Goal: Entertainment & Leisure: Consume media (video, audio)

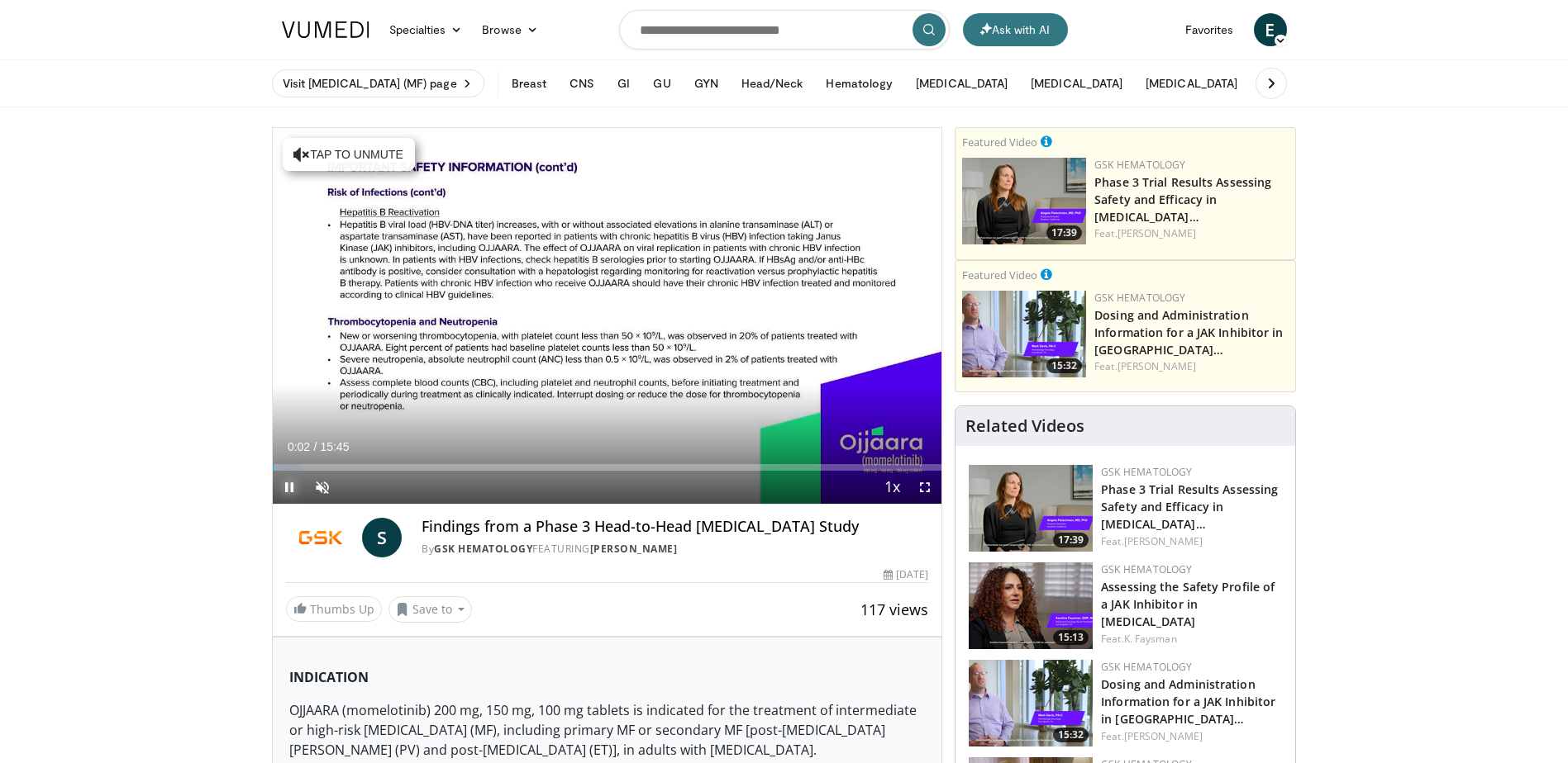
click at [291, 481] on span "Video Player" at bounding box center [289, 487] width 33 height 33
click at [291, 481] on span "Video Player" at bounding box center [289, 487] width 33 height 33
click at [327, 484] on span "Video Player" at bounding box center [322, 487] width 33 height 33
click at [924, 485] on video-js "**********" at bounding box center [607, 316] width 669 height 377
click at [926, 487] on span "Video Player" at bounding box center [924, 487] width 33 height 33
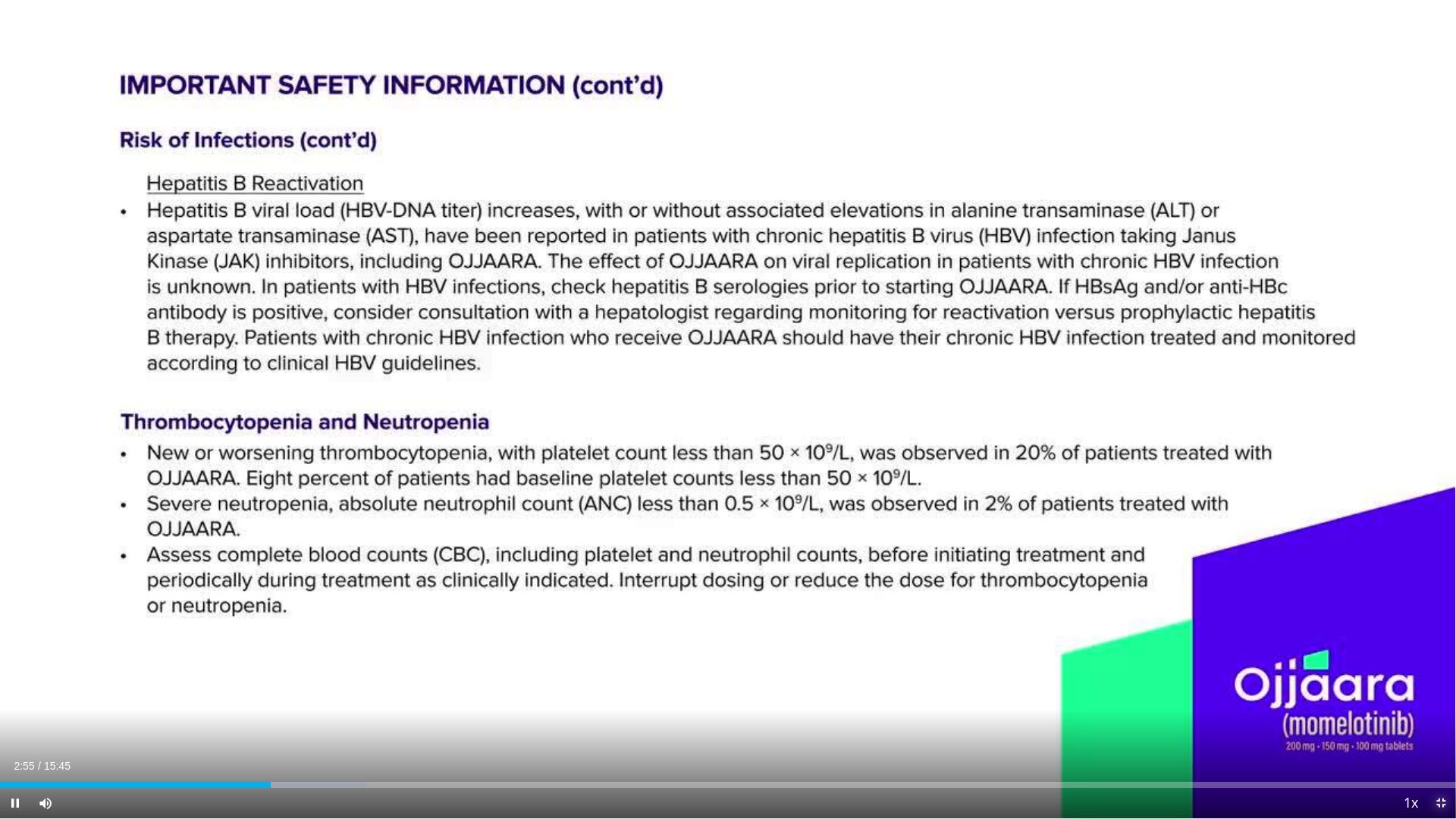
click at [1438, 700] on span "Video Player" at bounding box center [1441, 802] width 30 height 30
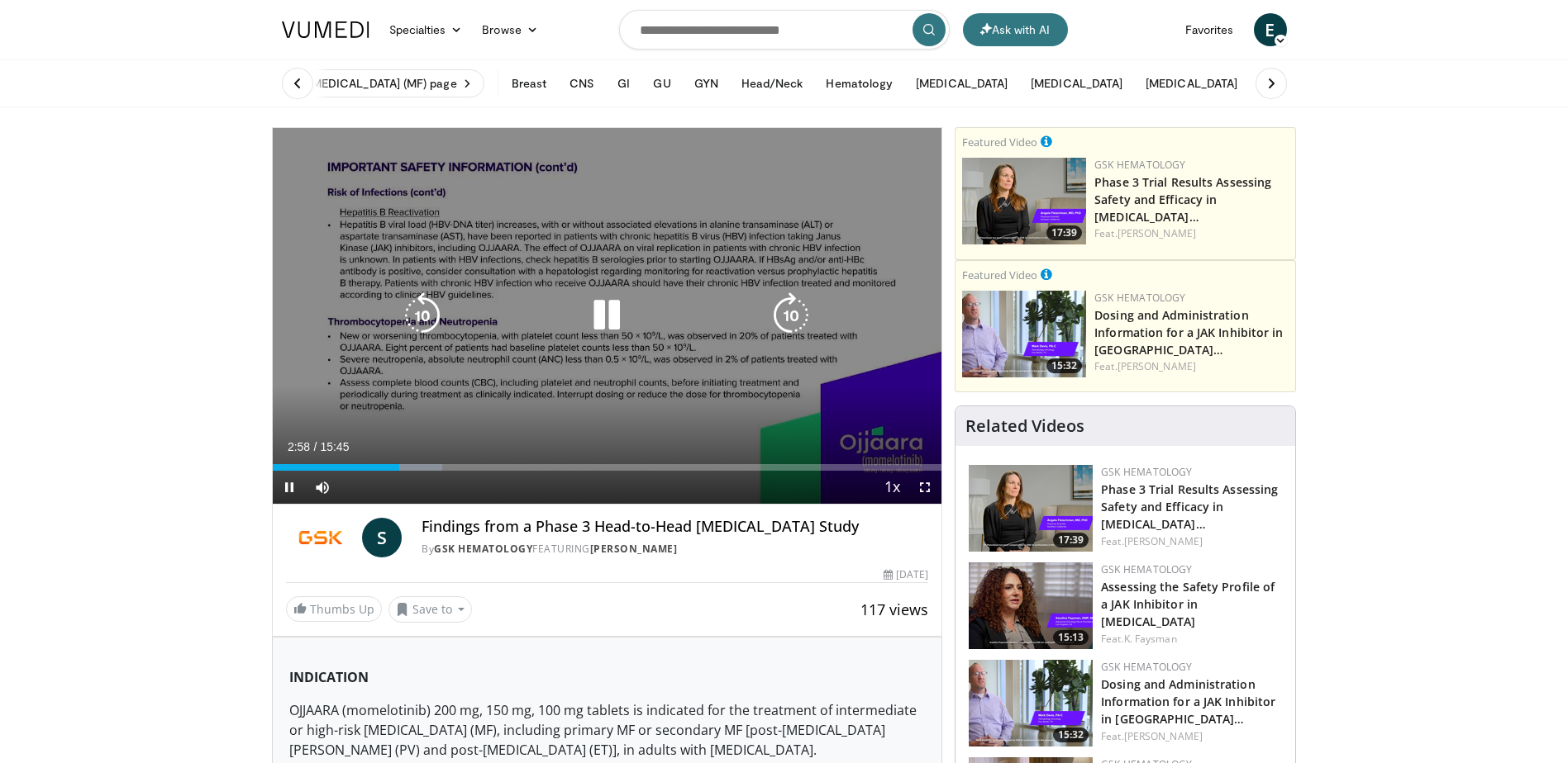
click at [604, 312] on icon "Video Player" at bounding box center [606, 315] width 46 height 46
